Goal: Information Seeking & Learning: Learn about a topic

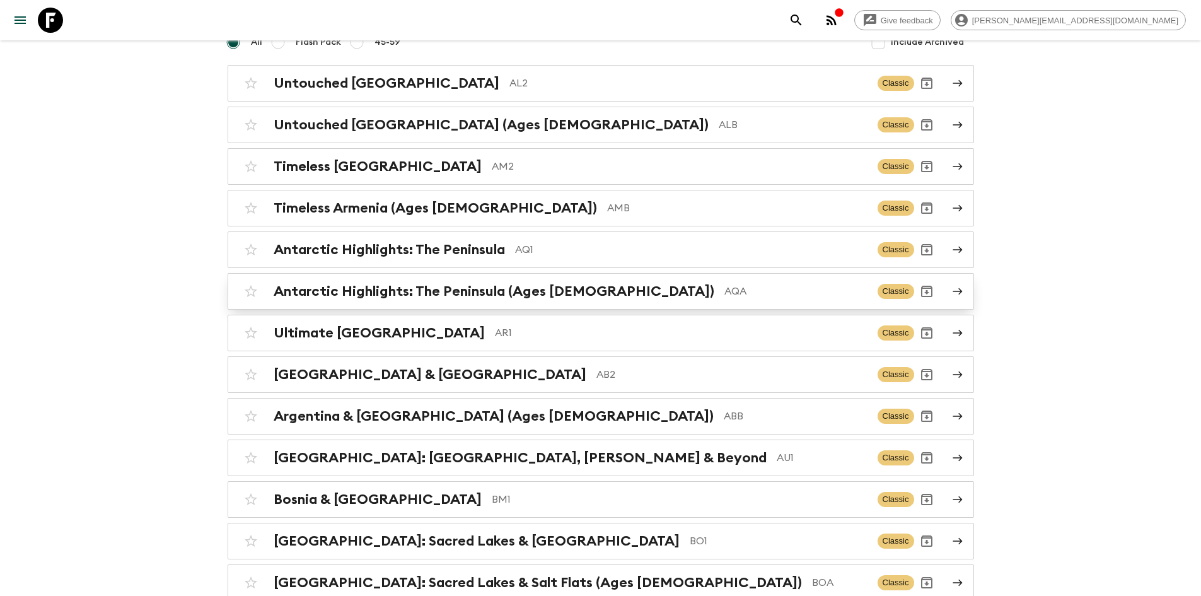
scroll to position [131, 0]
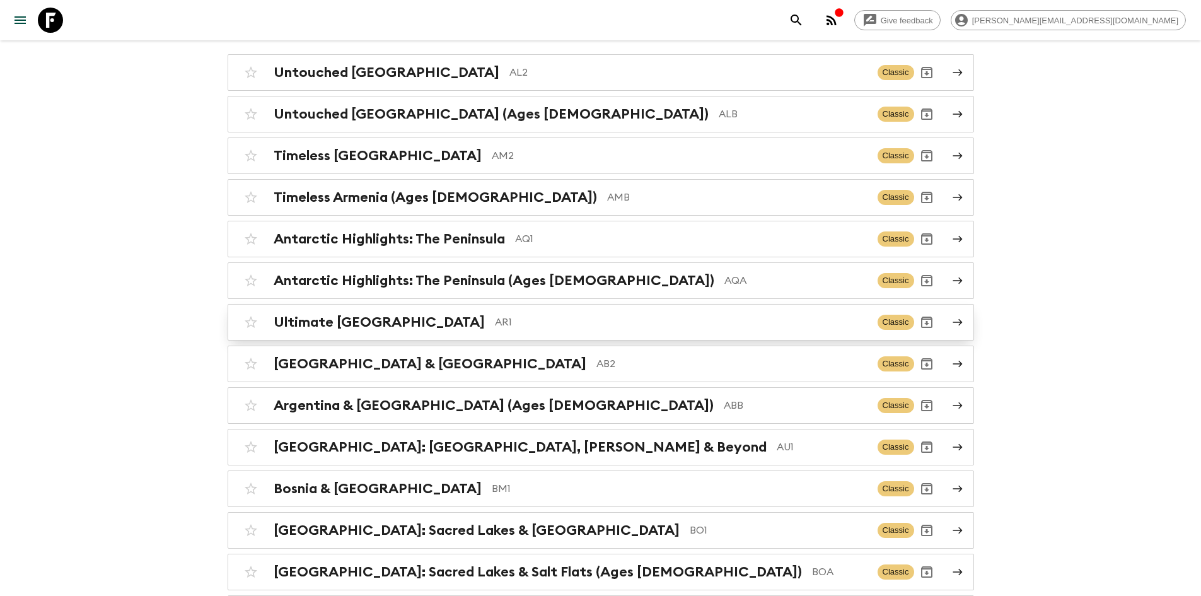
click at [425, 331] on div "Ultimate Argentina AR1 Classic" at bounding box center [576, 321] width 676 height 25
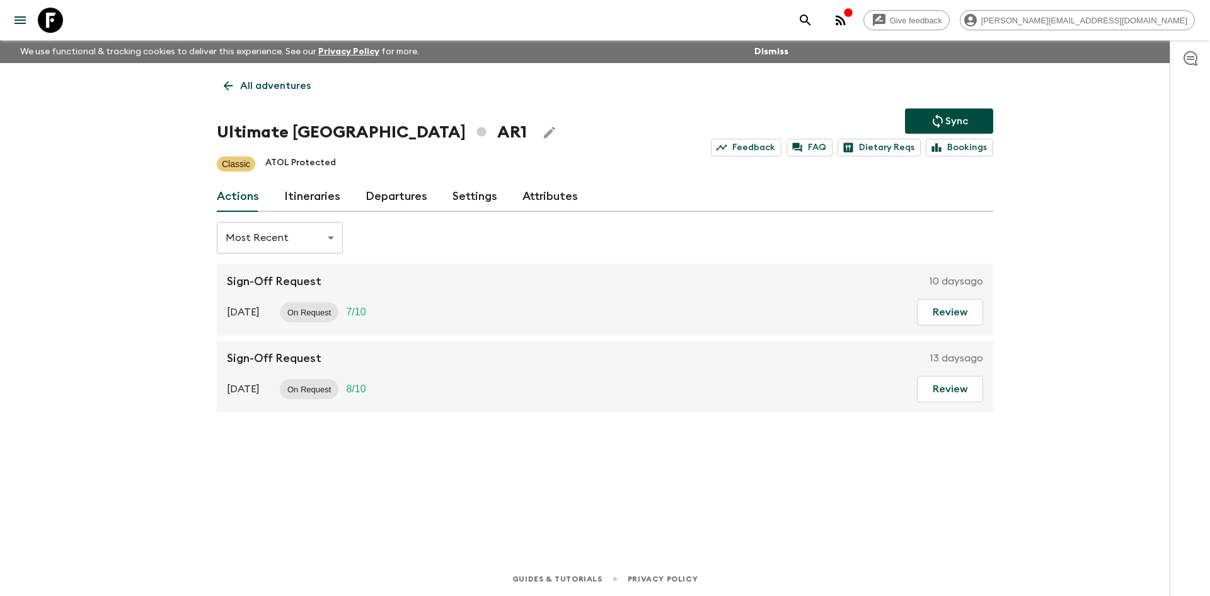
click at [324, 195] on link "Itineraries" at bounding box center [312, 197] width 56 height 30
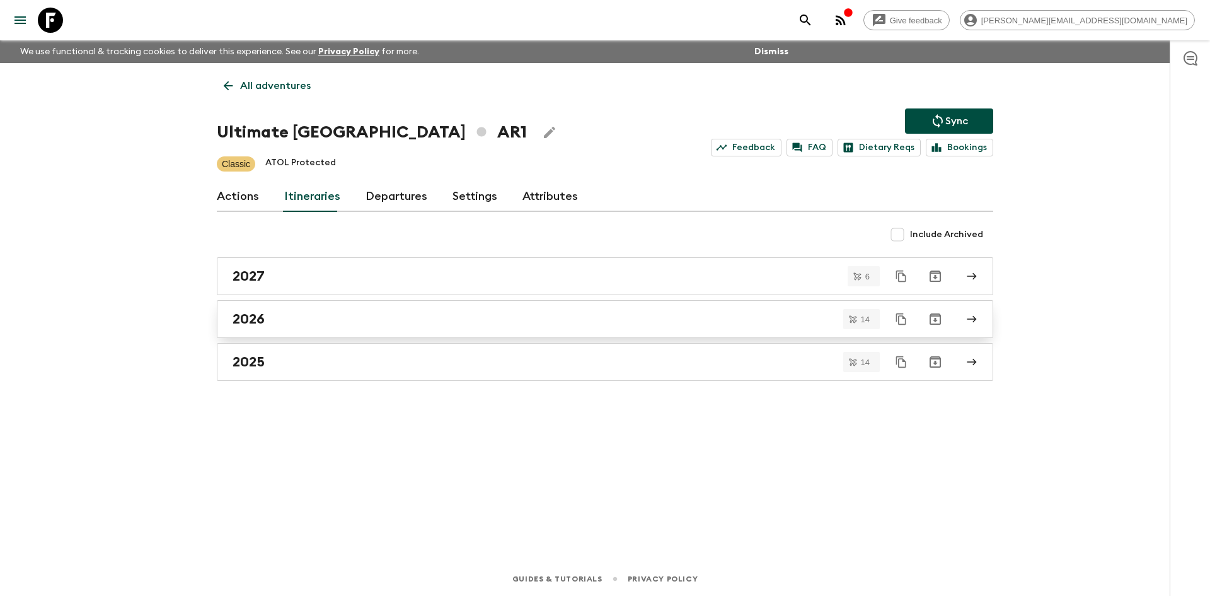
click at [309, 314] on div "2026" at bounding box center [593, 319] width 721 height 16
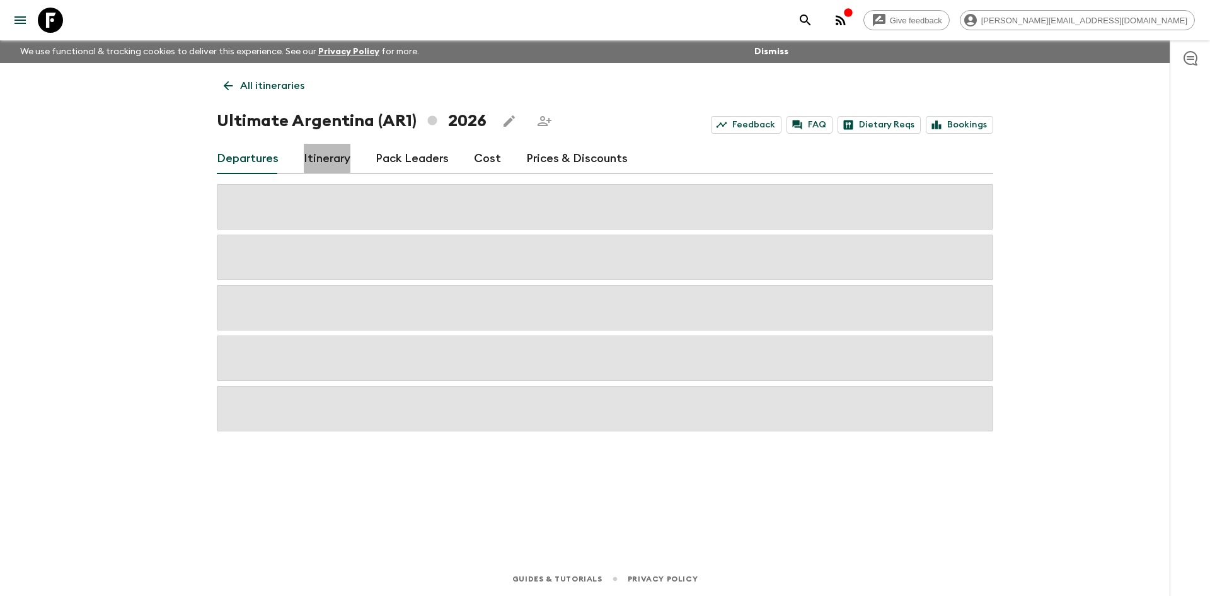
click at [328, 156] on link "Itinerary" at bounding box center [327, 159] width 47 height 30
